Goal: Navigation & Orientation: Find specific page/section

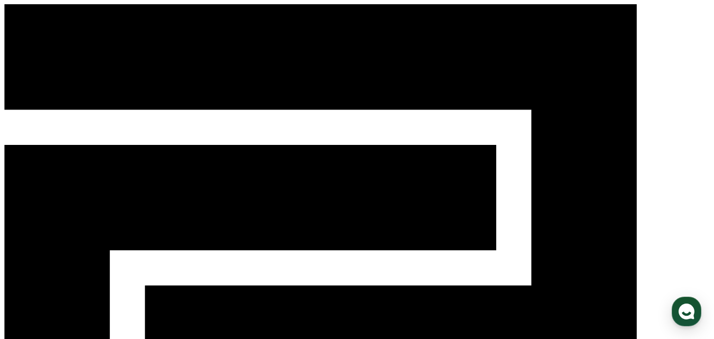
select select "**********"
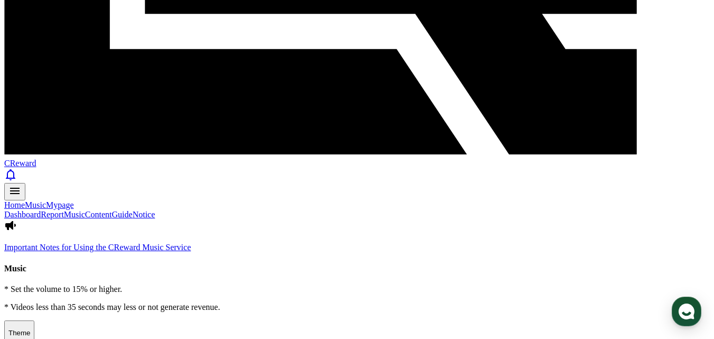
scroll to position [364, 0]
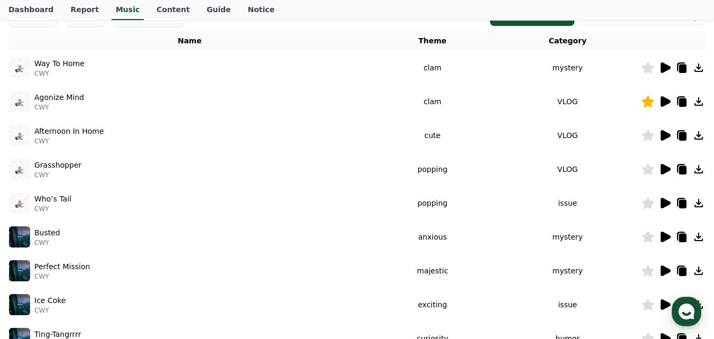
click at [700, 101] on icon at bounding box center [699, 101] width 8 height 8
